Goal: Navigation & Orientation: Understand site structure

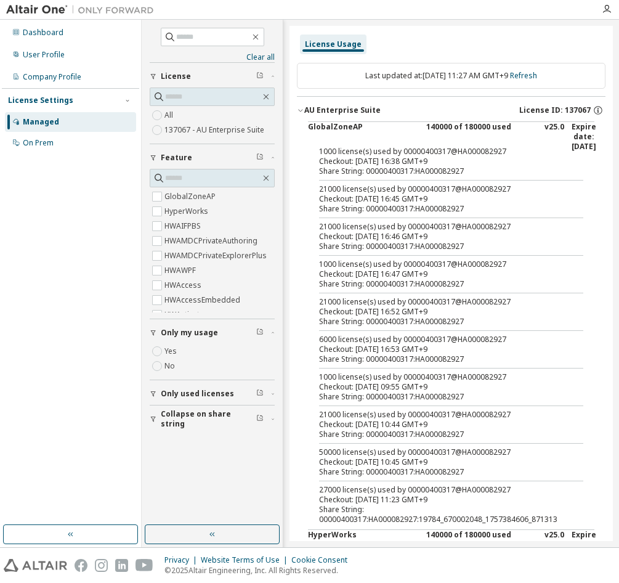
click at [36, 117] on div "Managed" at bounding box center [41, 122] width 36 height 10
click at [48, 103] on div "License Settings" at bounding box center [40, 100] width 65 height 10
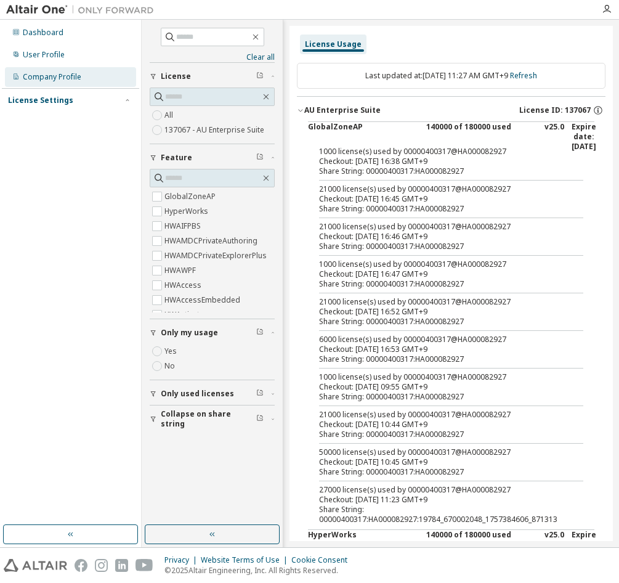
click at [54, 84] on div "Company Profile" at bounding box center [70, 77] width 131 height 20
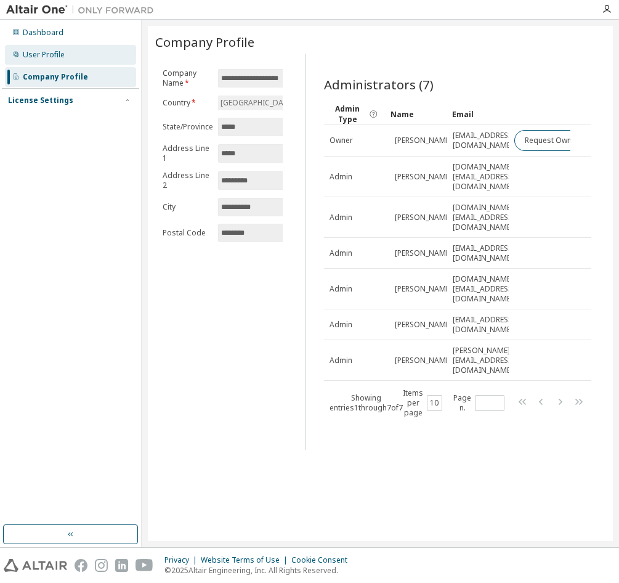
click at [56, 59] on div "User Profile" at bounding box center [44, 55] width 42 height 10
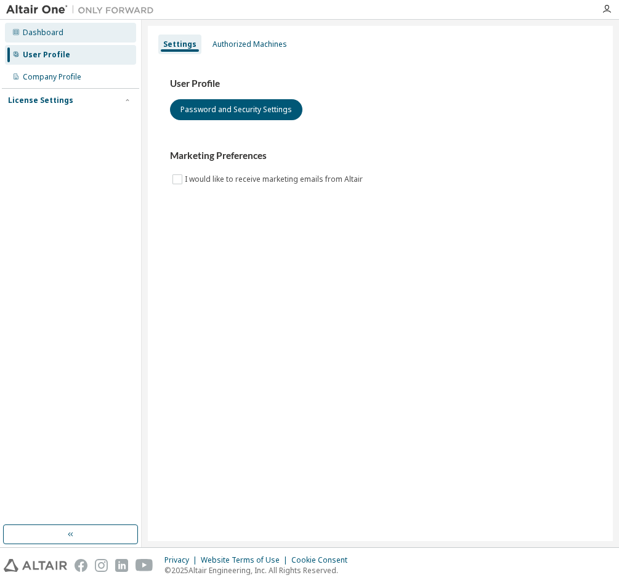
click at [65, 34] on div "Dashboard" at bounding box center [70, 33] width 131 height 20
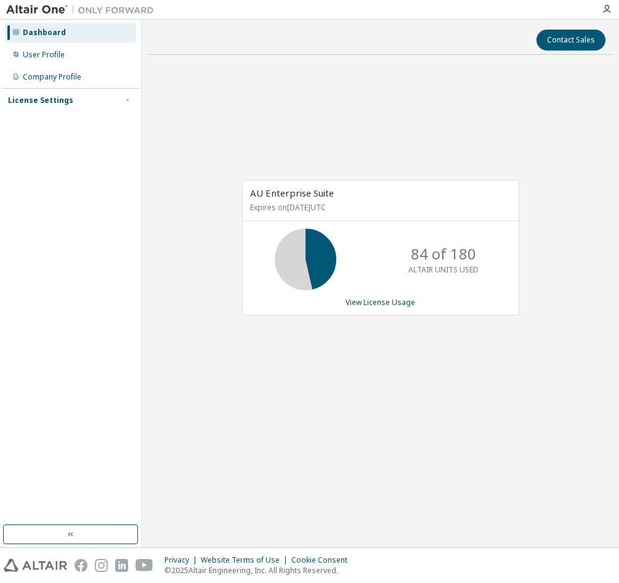
click at [271, 349] on div "AU Enterprise Suite Expires on [DATE] UTC 84 of 180 ALTAIR UNITS USED View Lice…" at bounding box center [380, 254] width 465 height 379
